Goal: Task Accomplishment & Management: Manage account settings

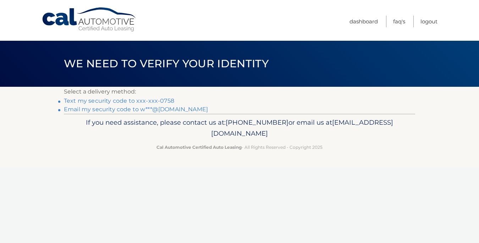
click at [148, 100] on link "Text my security code to xxx-xxx-0758" at bounding box center [119, 101] width 110 height 7
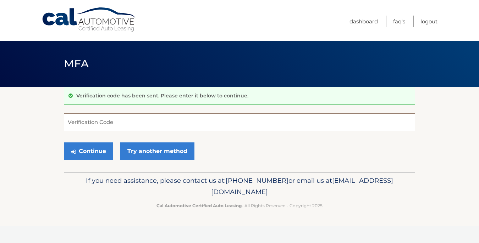
click at [100, 122] on input "Verification Code" at bounding box center [239, 123] width 351 height 18
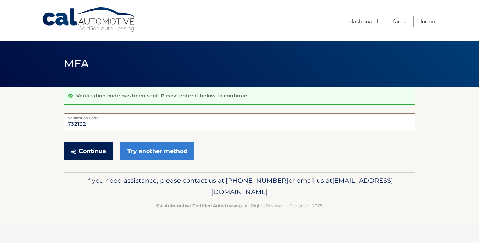
type input "732132"
click at [91, 150] on button "Continue" at bounding box center [88, 152] width 49 height 18
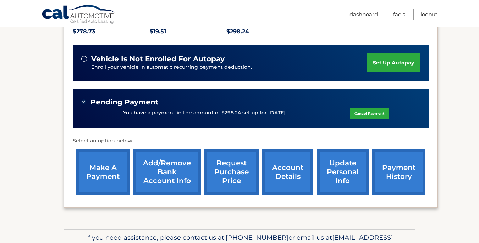
scroll to position [200, 0]
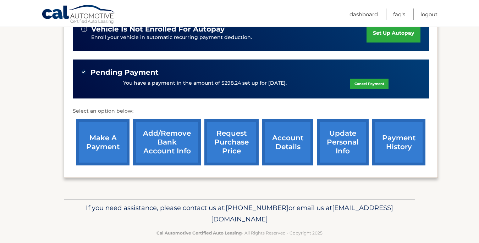
click at [330, 132] on link "update personal info" at bounding box center [343, 142] width 52 height 46
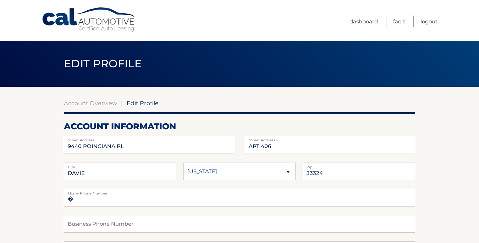
click at [139, 148] on input "9440 POINCIANA PL" at bounding box center [149, 145] width 170 height 18
type input "9"
type input "14170 Pacific Point Place"
type input "A"
type input "#201"
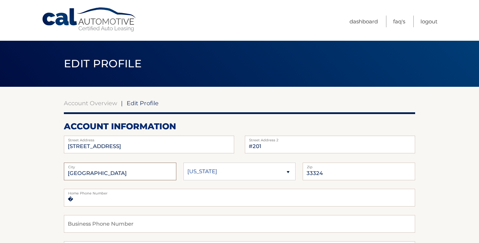
type input "Delray Beach"
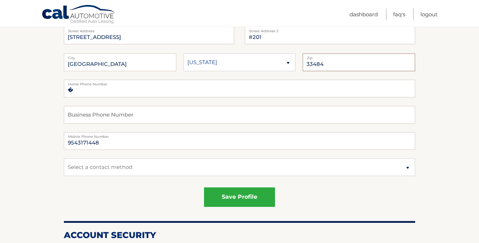
scroll to position [110, 0]
type input "33484"
click at [106, 143] on input "9543171448" at bounding box center [239, 141] width 351 height 18
type input "9"
type input "9089060758"
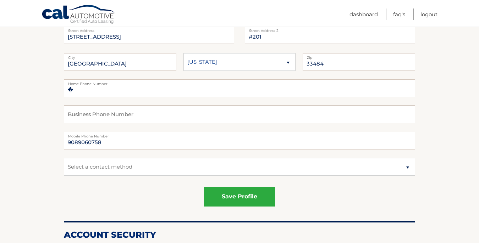
click at [99, 114] on input "text" at bounding box center [239, 115] width 351 height 18
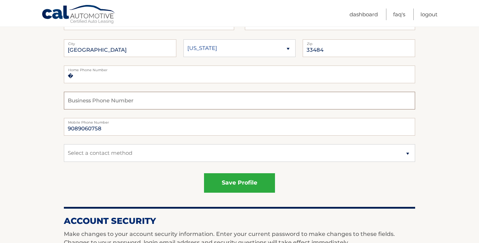
scroll to position [116, 0]
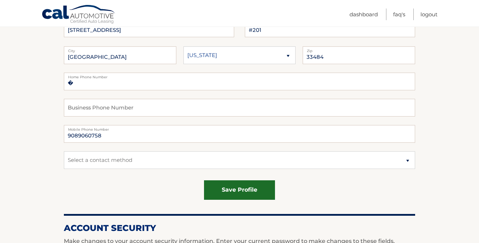
click at [239, 194] on button "save profile" at bounding box center [239, 191] width 71 height 20
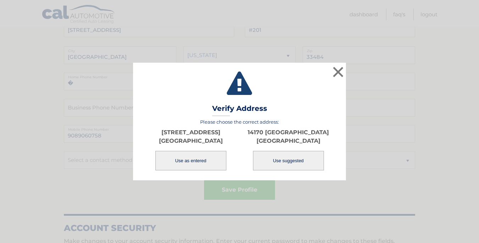
click at [289, 159] on button "Use suggested" at bounding box center [288, 161] width 71 height 20
type input "14170 PACIFIC POINT PL"
type input "DELRAY BEACH"
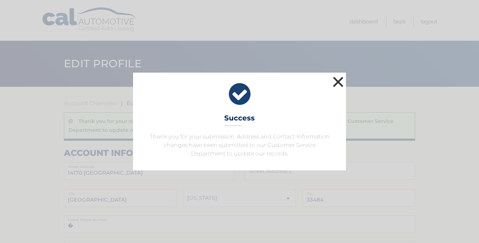
click at [338, 83] on button "×" at bounding box center [338, 82] width 14 height 14
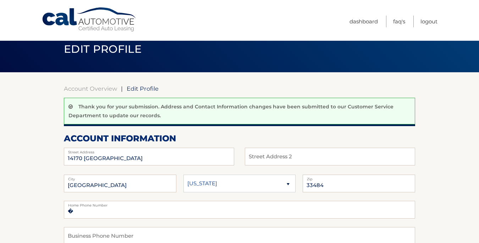
scroll to position [22, 0]
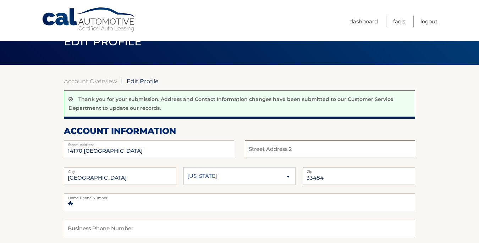
click at [268, 148] on input "text" at bounding box center [330, 150] width 170 height 18
click at [178, 149] on input "14170 [GEOGRAPHIC_DATA]" at bounding box center [149, 150] width 170 height 18
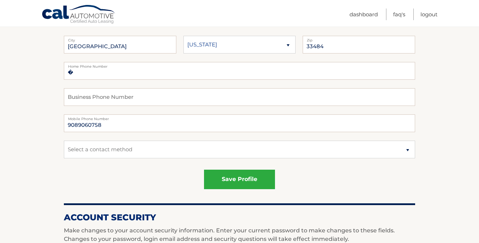
scroll to position [155, 0]
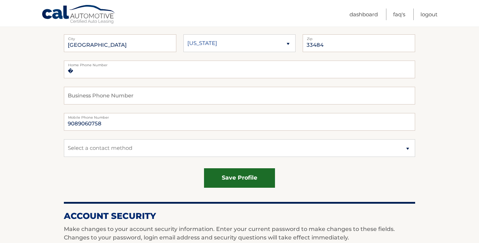
type input "14170 PACIFIC POINT PL #201"
click at [238, 179] on button "save profile" at bounding box center [239, 179] width 71 height 20
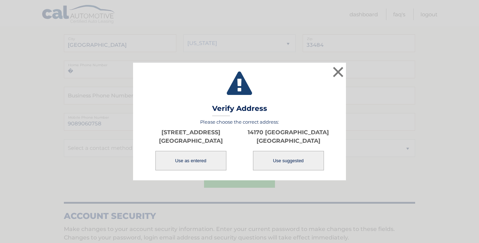
click at [193, 164] on button "Use as entered" at bounding box center [190, 161] width 71 height 20
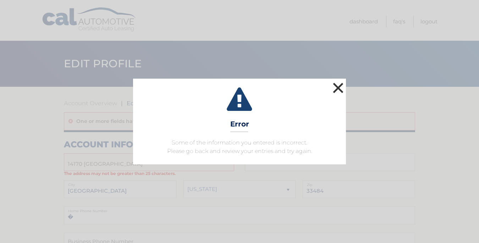
click at [338, 89] on button "×" at bounding box center [338, 88] width 14 height 14
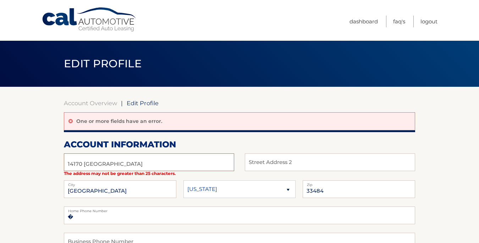
click at [144, 167] on input "14170 [GEOGRAPHIC_DATA]" at bounding box center [149, 163] width 170 height 18
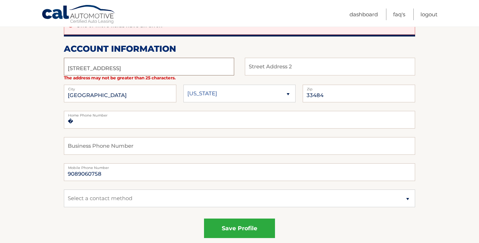
scroll to position [101, 0]
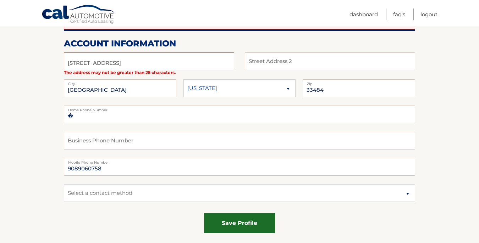
type input "14170 PACIFIC POINT PL 201"
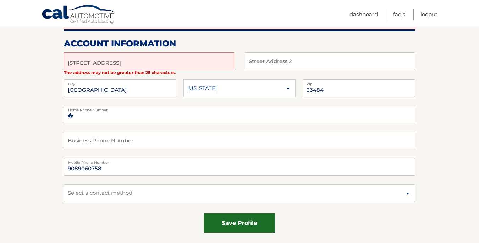
click at [222, 223] on button "save profile" at bounding box center [239, 224] width 71 height 20
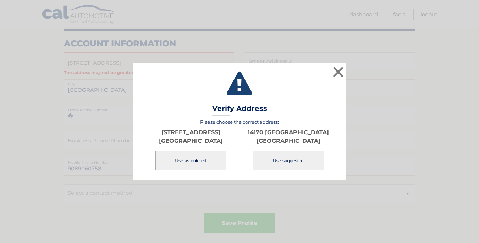
click at [186, 162] on button "Use as entered" at bounding box center [190, 161] width 71 height 20
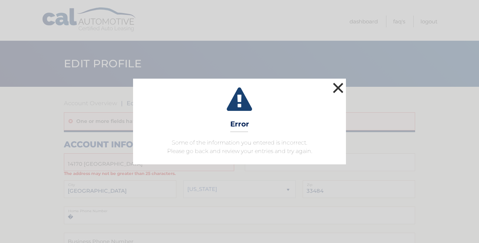
click at [338, 90] on button "×" at bounding box center [338, 88] width 14 height 14
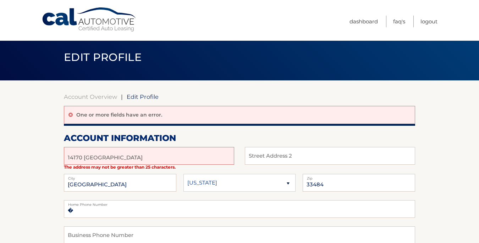
scroll to position [9, 0]
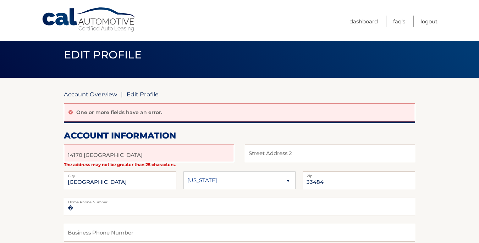
click at [80, 95] on link "Account Overview" at bounding box center [90, 94] width 53 height 7
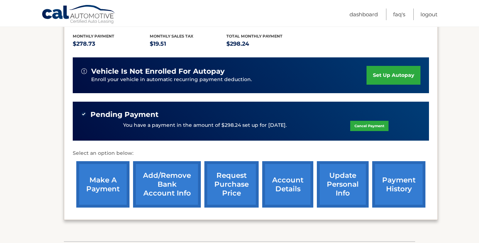
scroll to position [200, 0]
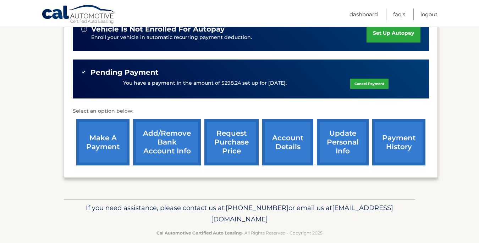
click at [340, 134] on link "update personal info" at bounding box center [343, 142] width 52 height 46
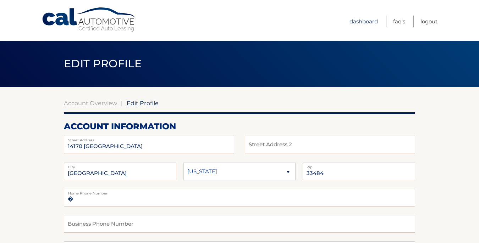
click at [369, 23] on link "Dashboard" at bounding box center [364, 22] width 28 height 12
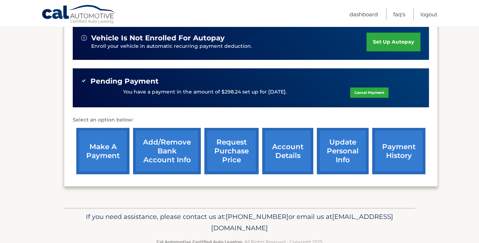
scroll to position [200, 0]
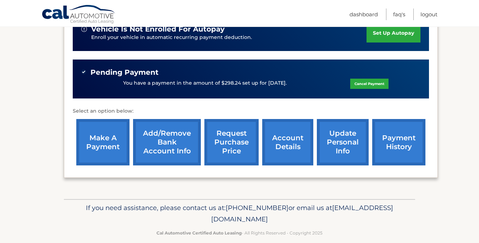
drag, startPoint x: 303, startPoint y: 210, endPoint x: 178, endPoint y: 212, distance: 125.0
click at [178, 212] on p "If you need assistance, please contact us at: [PHONE_NUMBER] or email us at [EM…" at bounding box center [240, 214] width 342 height 23
copy span "[EMAIL_ADDRESS][DOMAIN_NAME]"
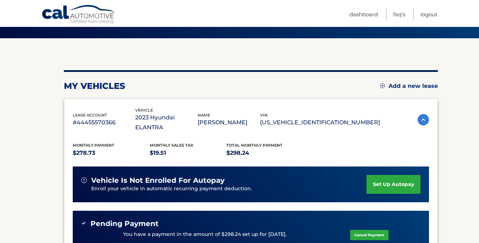
scroll to position [46, 0]
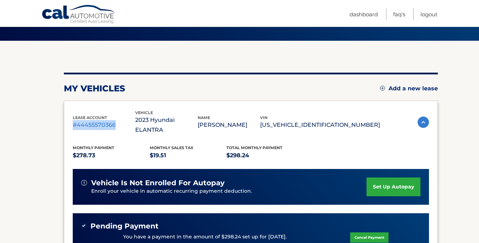
drag, startPoint x: 116, startPoint y: 120, endPoint x: 73, endPoint y: 124, distance: 42.8
click at [73, 124] on p "#44455570366" at bounding box center [104, 125] width 62 height 10
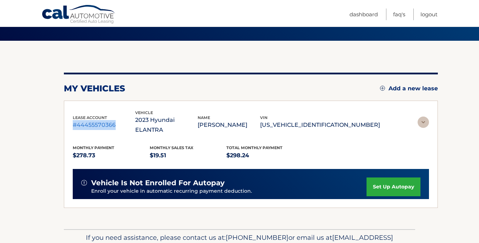
scroll to position [12, 0]
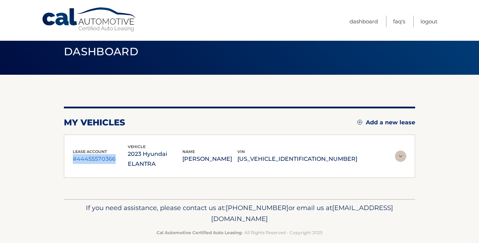
copy p "#44455570366"
drag, startPoint x: 354, startPoint y: 155, endPoint x: 287, endPoint y: 158, distance: 67.2
click at [287, 158] on p "[US_VEHICLE_IDENTIFICATION_NUMBER]" at bounding box center [297, 159] width 120 height 10
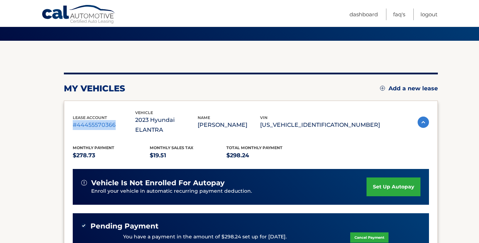
copy p "[US_VEHICLE_IDENTIFICATION_NUMBER]"
click at [429, 16] on link "Logout" at bounding box center [429, 15] width 17 height 12
